Goal: Task Accomplishment & Management: Manage account settings

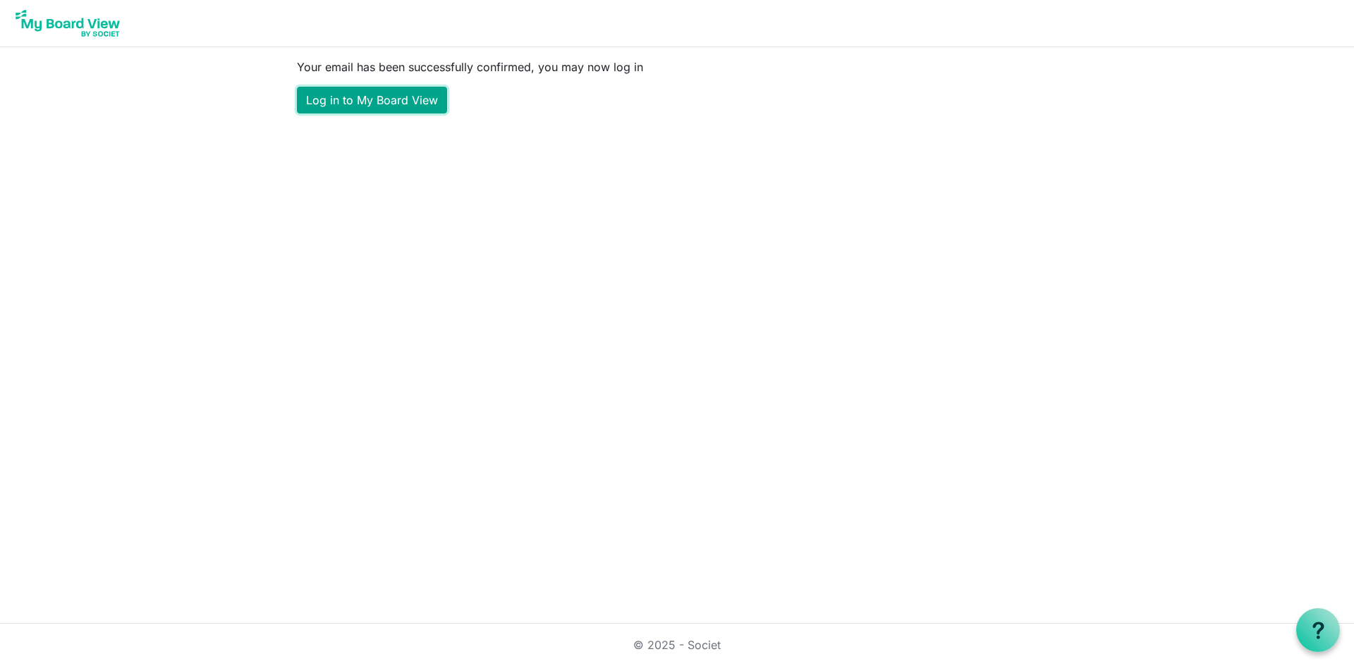
click at [355, 109] on link "Log in to My Board View" at bounding box center [372, 100] width 150 height 27
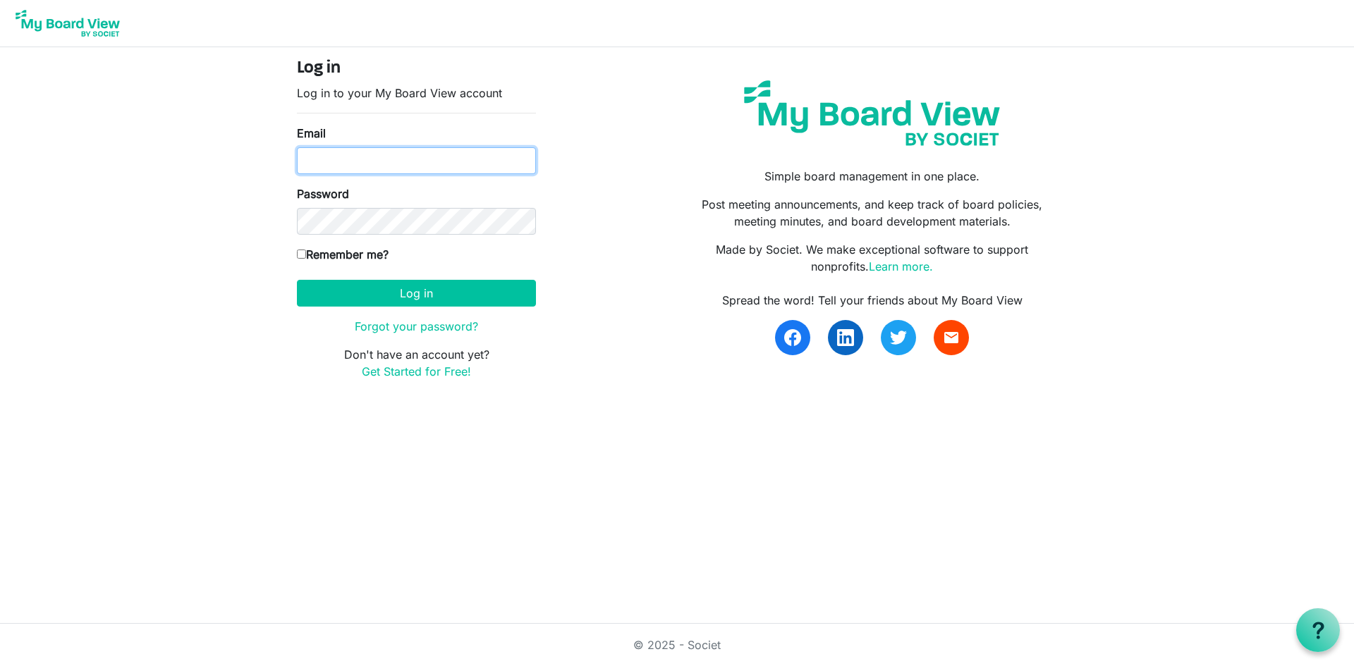
click at [360, 163] on input "Email" at bounding box center [416, 160] width 239 height 27
type input "h"
paste input "harrisonccc.mikewilliams"
type input "harrisonccc.mikewilliams@gmail.com"
click at [300, 257] on input "Remember me?" at bounding box center [301, 254] width 9 height 9
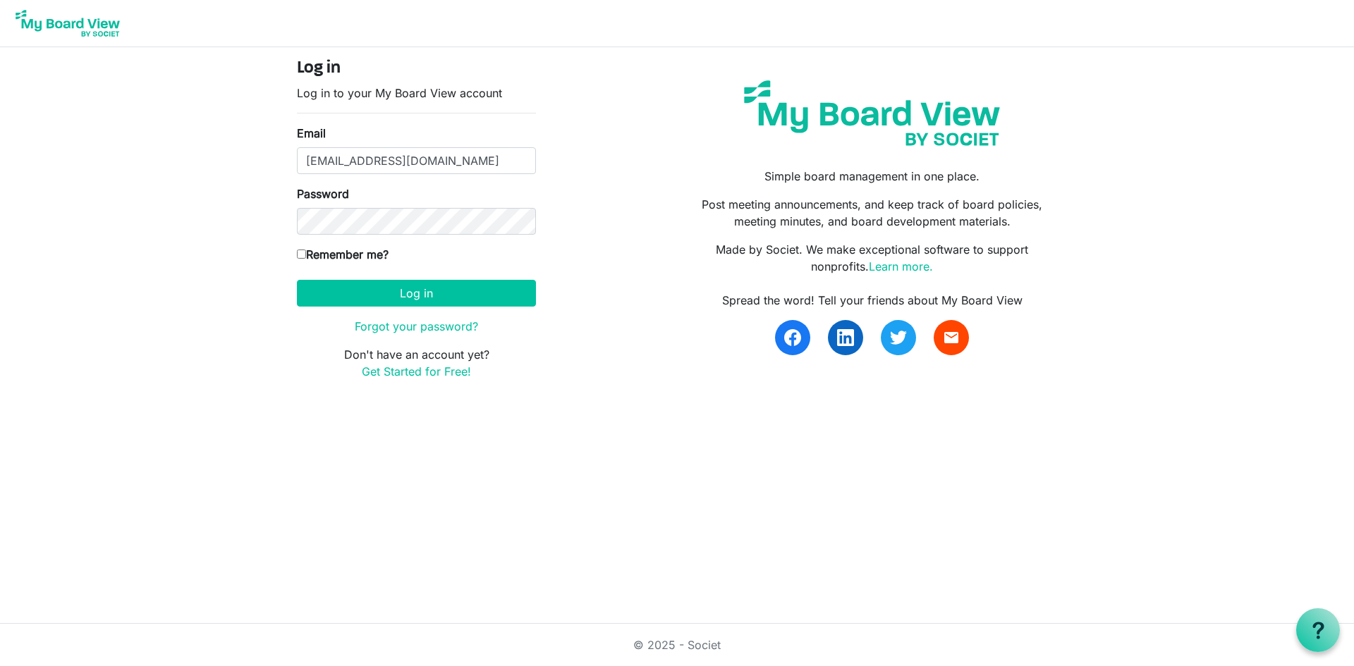
checkbox input "true"
click at [331, 286] on button "Log in" at bounding box center [416, 293] width 239 height 27
